Goal: Transaction & Acquisition: Purchase product/service

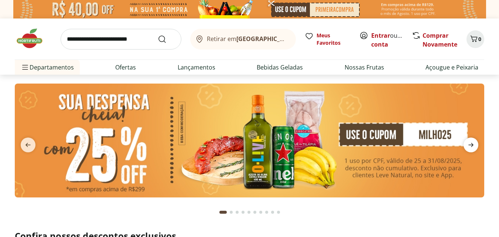
click at [470, 144] on icon "next" at bounding box center [470, 144] width 9 height 9
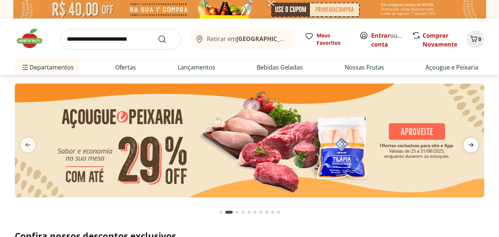
click at [470, 144] on icon "next" at bounding box center [470, 144] width 9 height 9
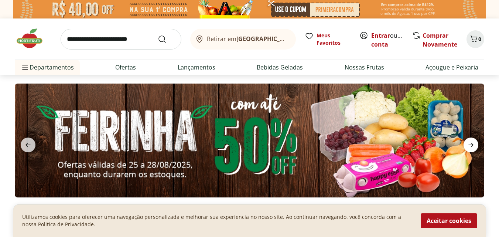
click at [470, 144] on icon "next" at bounding box center [470, 144] width 9 height 9
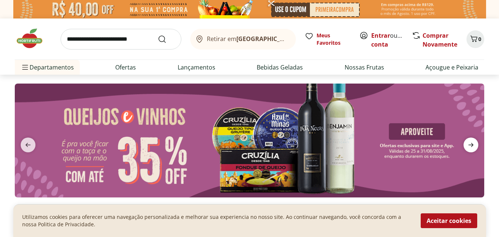
click at [470, 144] on icon "next" at bounding box center [470, 144] width 9 height 9
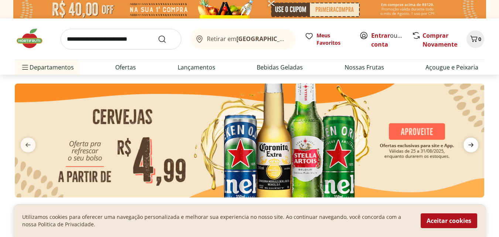
click at [470, 144] on icon "next" at bounding box center [470, 144] width 9 height 9
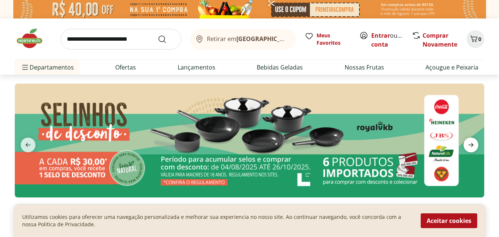
click at [470, 144] on icon "next" at bounding box center [470, 144] width 9 height 9
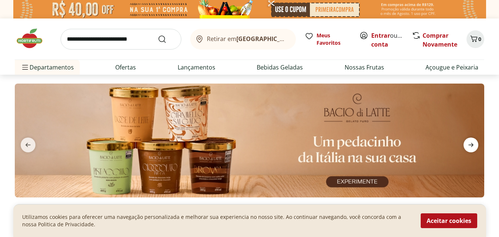
click at [470, 144] on icon "next" at bounding box center [470, 144] width 9 height 9
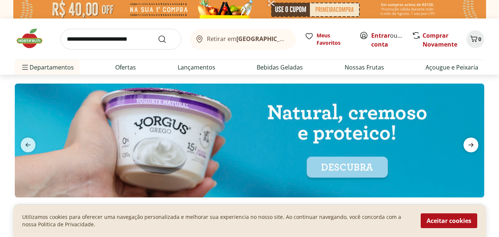
click at [470, 144] on icon "next" at bounding box center [470, 144] width 9 height 9
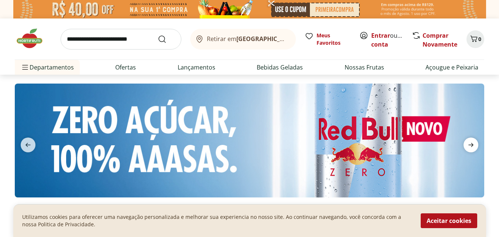
click at [470, 144] on icon "next" at bounding box center [470, 144] width 9 height 9
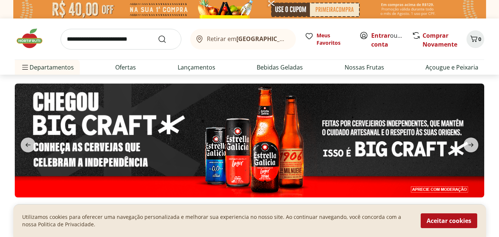
click at [127, 41] on input "search" at bounding box center [121, 39] width 121 height 21
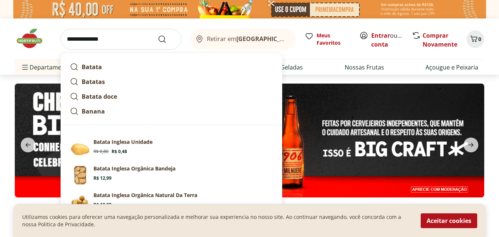
type input "**********"
click at [158, 35] on button "Submit Search" at bounding box center [167, 39] width 18 height 9
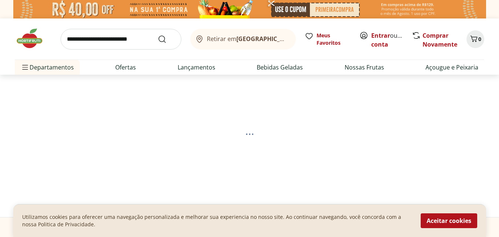
select select "**********"
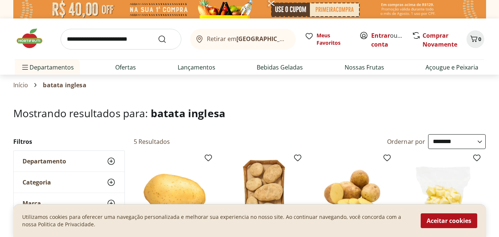
click at [98, 41] on input "search" at bounding box center [121, 39] width 121 height 21
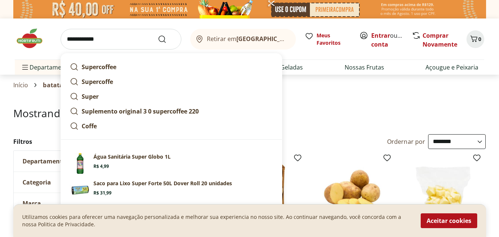
type input "**********"
click at [158, 35] on button "Submit Search" at bounding box center [167, 39] width 18 height 9
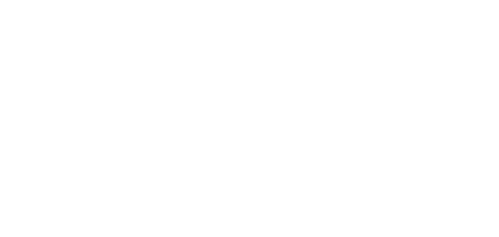
select select "**********"
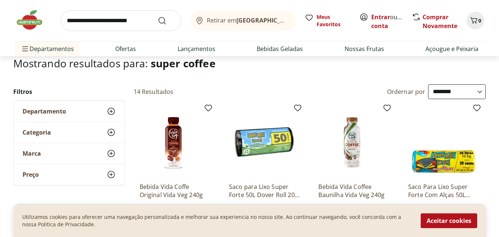
scroll to position [48, 0]
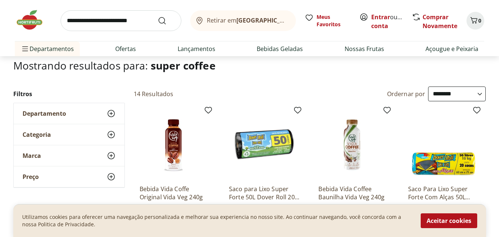
click at [87, 20] on input "search" at bounding box center [121, 20] width 121 height 21
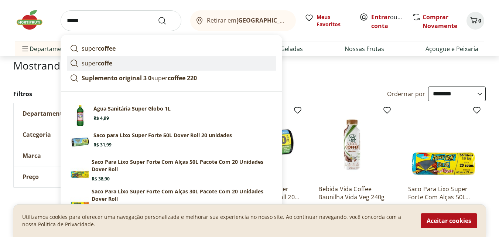
click at [100, 63] on strong "coffe" at bounding box center [105, 63] width 14 height 8
type input "**********"
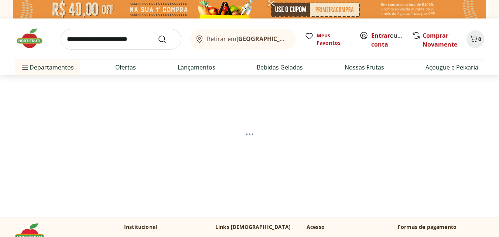
select select "**********"
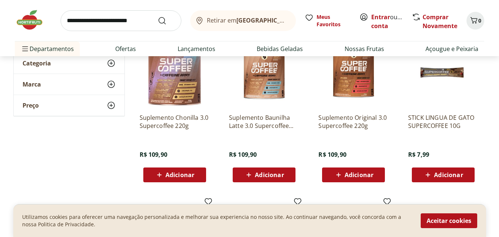
scroll to position [130, 0]
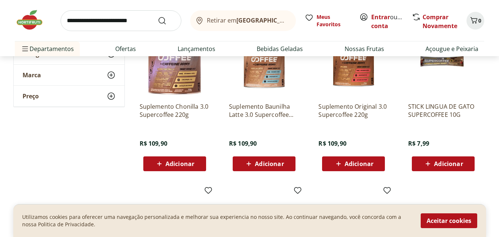
click at [351, 164] on span "Adicionar" at bounding box center [358, 164] width 29 height 6
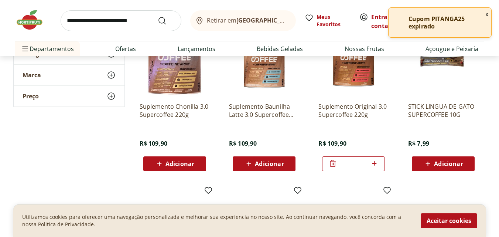
click at [487, 13] on button "x" at bounding box center [486, 14] width 9 height 13
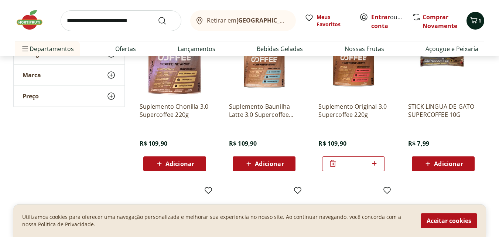
click at [474, 23] on icon "Carrinho" at bounding box center [473, 20] width 9 height 9
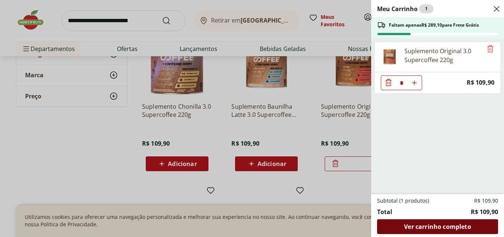
click at [451, 226] on span "Ver carrinho completo" at bounding box center [437, 226] width 67 height 6
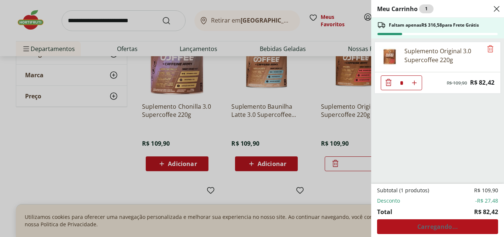
click at [110, 19] on div "Meu Carrinho 1 Faltam apenas R$ 316,58 para Frete Grátis Suplemento Original 3.…" at bounding box center [252, 118] width 504 height 237
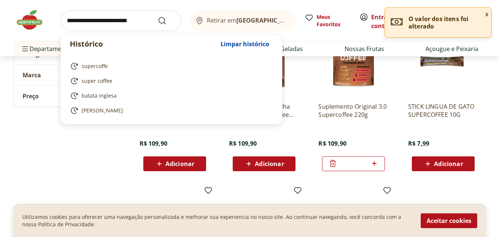
click at [109, 20] on input "search" at bounding box center [121, 20] width 121 height 21
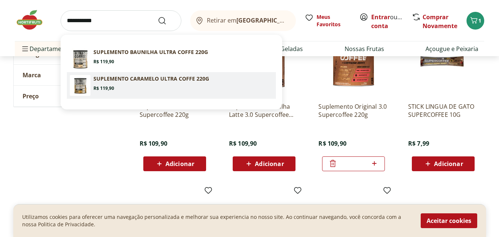
click at [113, 83] on section "SUPLEMENTO CARAMELO ULTRA COFFE 220G Price: R$ 119,90" at bounding box center [182, 83] width 179 height 16
type input "**********"
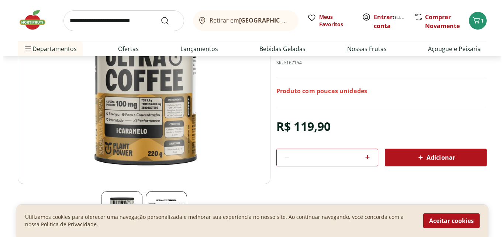
scroll to position [84, 0]
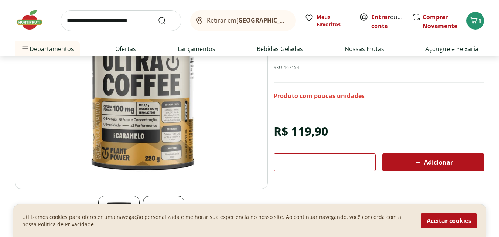
click at [447, 163] on span "Adicionar" at bounding box center [432, 162] width 39 height 9
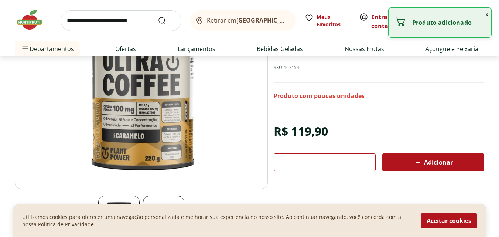
click at [486, 14] on button "x" at bounding box center [486, 14] width 9 height 13
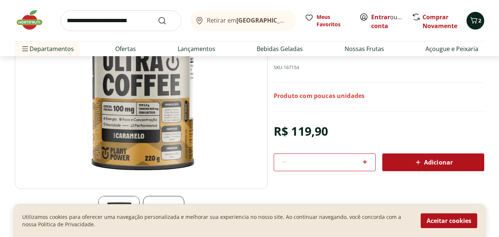
click at [480, 22] on span "2" at bounding box center [479, 20] width 3 height 7
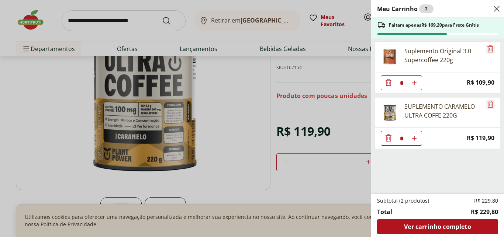
click at [487, 47] on icon "Remove" at bounding box center [490, 48] width 9 height 9
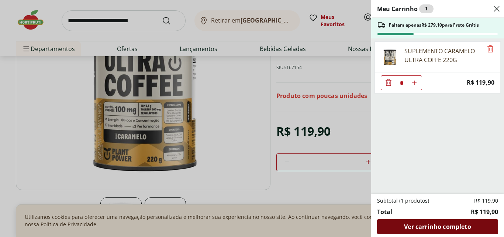
click at [438, 227] on span "Ver carrinho completo" at bounding box center [437, 226] width 67 height 6
